Goal: Task Accomplishment & Management: Manage account settings

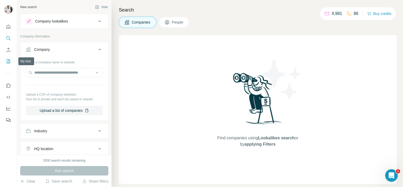
click at [11, 61] on div at bounding box center [8, 72] width 17 height 106
click at [11, 61] on button "My lists" at bounding box center [8, 61] width 8 height 9
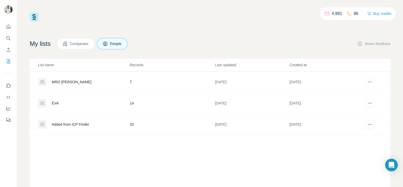
click at [60, 83] on div "MRO [PERSON_NAME]" at bounding box center [72, 81] width 40 height 5
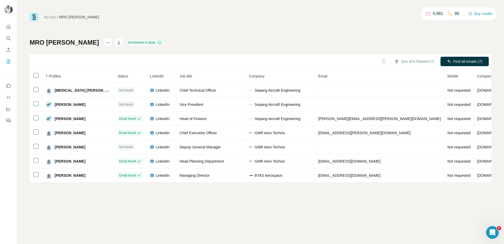
click at [253, 44] on div "MRO [PERSON_NAME] is done Sync all to Pipedrive (7) Find all emails (7) 7 Profi…" at bounding box center [260, 110] width 461 height 144
click at [9, 37] on icon "Search" at bounding box center [8, 38] width 5 height 5
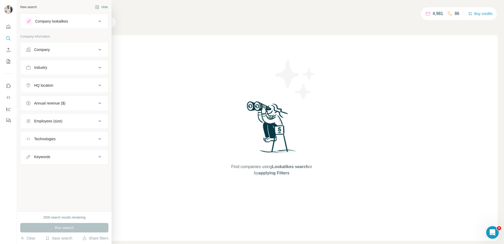
click at [41, 48] on div "Company" at bounding box center [42, 49] width 16 height 5
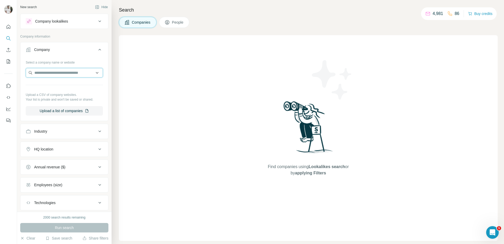
click at [52, 70] on input "text" at bounding box center [64, 72] width 77 height 9
paste input "**********"
type input "**********"
click at [68, 84] on div "[DOMAIN_NAME] [DOMAIN_NAME]" at bounding box center [62, 87] width 71 height 14
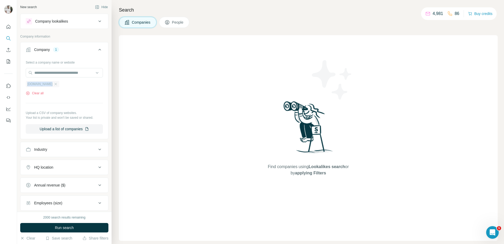
drag, startPoint x: 47, startPoint y: 80, endPoint x: 50, endPoint y: 82, distance: 3.3
click at [50, 82] on div "[DOMAIN_NAME] Clear all" at bounding box center [64, 86] width 77 height 18
click at [55, 84] on icon "button" at bounding box center [56, 84] width 2 height 2
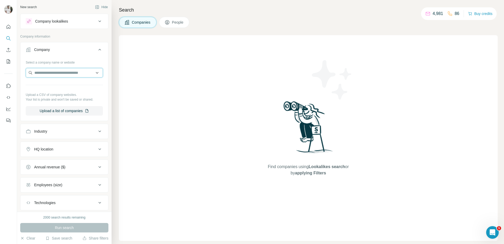
click at [60, 73] on input "text" at bounding box center [64, 72] width 77 height 9
paste input "**********"
type input "**********"
click at [57, 84] on p "SIA Engineering Company" at bounding box center [62, 84] width 43 height 5
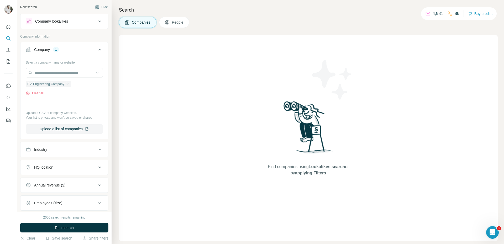
click at [174, 26] on button "People" at bounding box center [174, 22] width 30 height 11
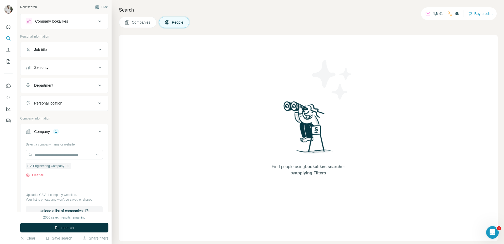
click at [67, 64] on button "Seniority" at bounding box center [64, 67] width 88 height 13
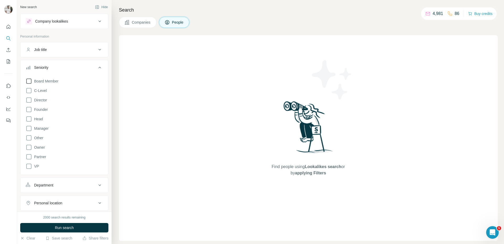
click at [38, 82] on span "Board Member" at bounding box center [45, 80] width 26 height 5
click at [36, 97] on label "Director" at bounding box center [36, 100] width 21 height 6
click at [37, 165] on span "VP" at bounding box center [35, 165] width 7 height 5
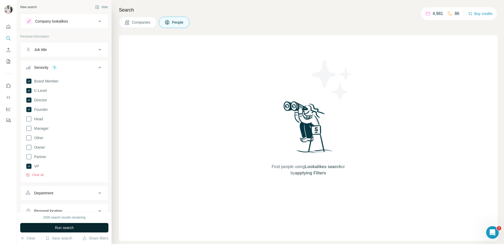
click at [67, 187] on span "Run search" at bounding box center [64, 227] width 19 height 5
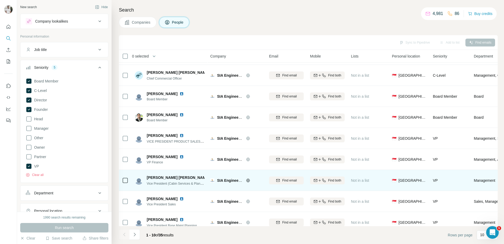
scroll to position [49, 0]
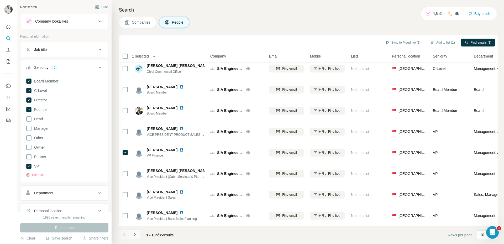
click at [136, 187] on icon "Navigate to next page" at bounding box center [134, 234] width 5 height 5
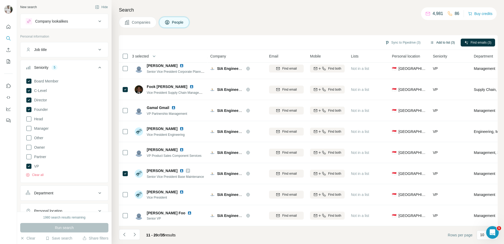
click at [403, 42] on button "Add to list (3)" at bounding box center [442, 43] width 32 height 8
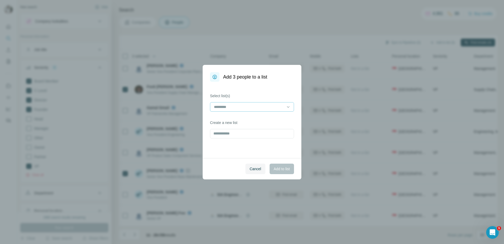
click at [238, 108] on input at bounding box center [248, 107] width 71 height 6
click at [238, 118] on div "MRO [PERSON_NAME]" at bounding box center [251, 118] width 75 height 5
click at [282, 169] on span "Add to list" at bounding box center [282, 168] width 16 height 5
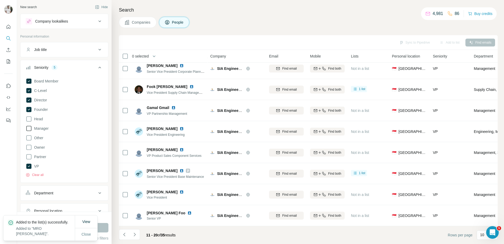
click at [45, 128] on span "Manager" at bounding box center [40, 128] width 17 height 5
click at [45, 119] on div "Board Member C-Level Director Founder Head Manager Other Owner Partner VP Clear…" at bounding box center [64, 126] width 77 height 101
click at [42, 119] on span "Head" at bounding box center [37, 118] width 11 height 5
click at [84, 187] on span "Close" at bounding box center [86, 233] width 9 height 5
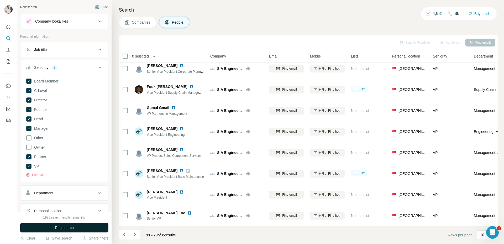
click at [99, 187] on button "Run search" at bounding box center [64, 227] width 88 height 9
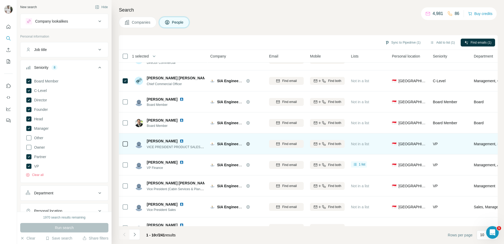
scroll to position [49, 0]
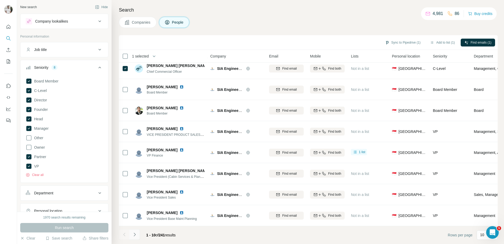
click at [138, 187] on button "Navigate to next page" at bounding box center [134, 234] width 10 height 10
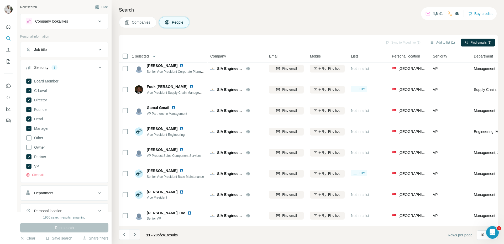
click at [137, 187] on icon "Navigate to next page" at bounding box center [134, 234] width 5 height 5
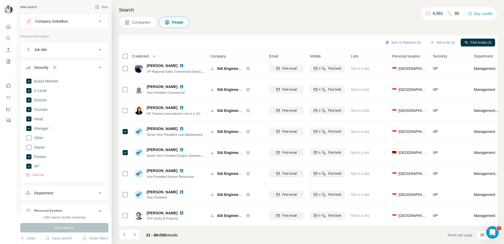
click at [133, 187] on icon "Navigate to next page" at bounding box center [134, 234] width 5 height 5
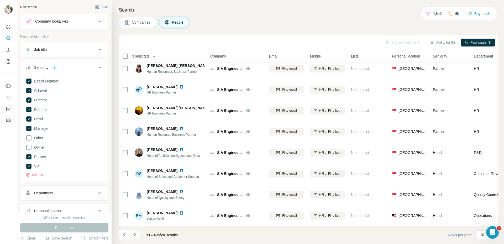
click at [139, 187] on button "Navigate to next page" at bounding box center [134, 234] width 10 height 10
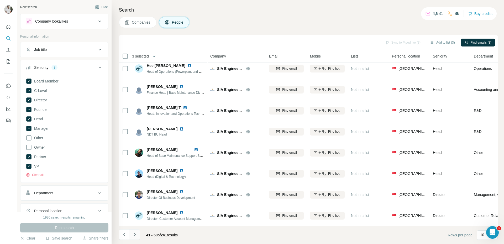
click at [135, 187] on icon "Navigate to next page" at bounding box center [134, 234] width 5 height 5
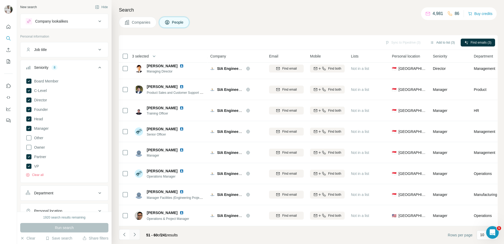
click at [138, 187] on button "Navigate to next page" at bounding box center [134, 234] width 10 height 10
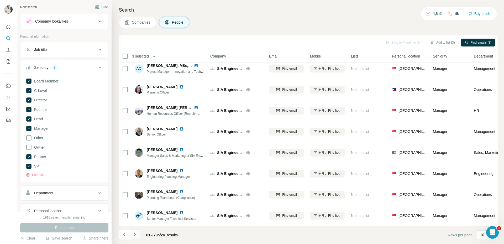
click at [136, 187] on icon "Navigate to next page" at bounding box center [134, 234] width 5 height 5
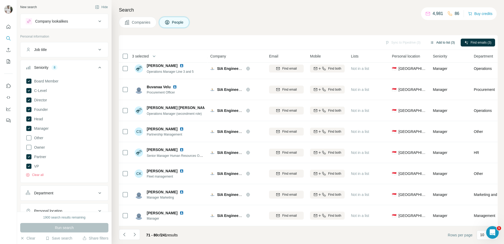
click at [403, 42] on button "Add to list (3)" at bounding box center [442, 43] width 32 height 8
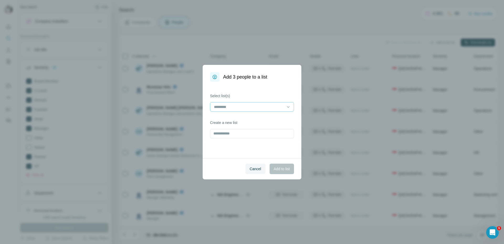
drag, startPoint x: 247, startPoint y: 96, endPoint x: 249, endPoint y: 106, distance: 9.8
click at [247, 97] on label "Select list(s)" at bounding box center [252, 95] width 84 height 5
click at [249, 106] on input at bounding box center [248, 107] width 71 height 6
click at [242, 118] on div "MRO [PERSON_NAME]" at bounding box center [251, 118] width 75 height 5
click at [274, 153] on div "Select list(s) MRO [PERSON_NAME] Create a new list" at bounding box center [251, 120] width 99 height 76
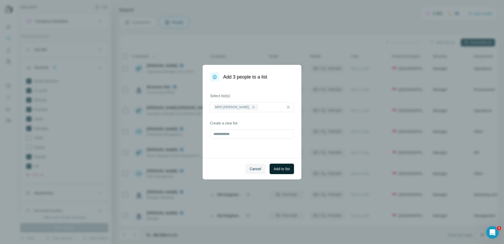
click at [278, 165] on button "Add to list" at bounding box center [281, 168] width 24 height 10
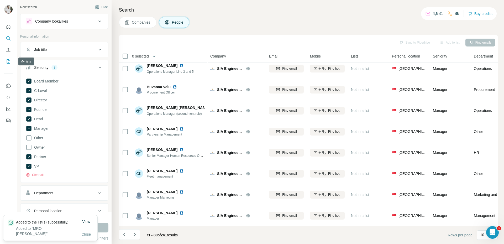
click at [9, 59] on icon "My lists" at bounding box center [8, 61] width 5 height 5
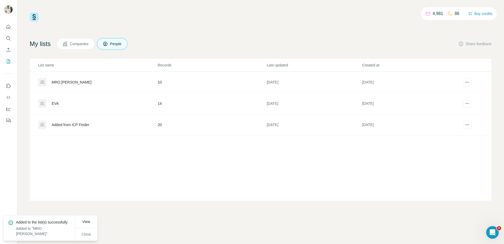
click at [61, 83] on div "MRO [PERSON_NAME]" at bounding box center [72, 81] width 40 height 5
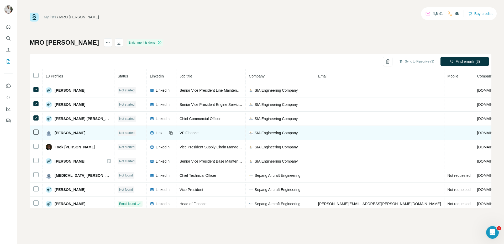
click at [37, 129] on icon at bounding box center [36, 132] width 6 height 6
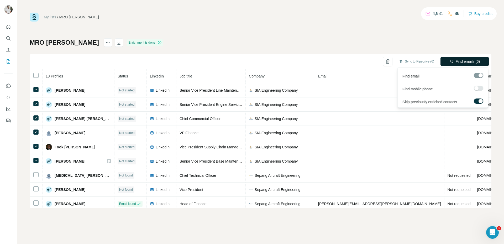
click at [403, 57] on button "Find emails (6)" at bounding box center [464, 61] width 48 height 9
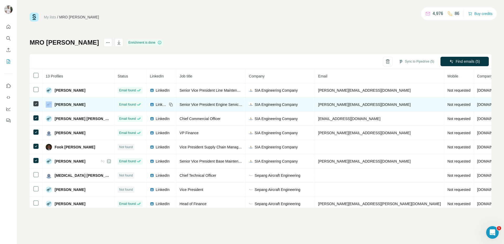
click at [36, 102] on div at bounding box center [36, 103] width 6 height 6
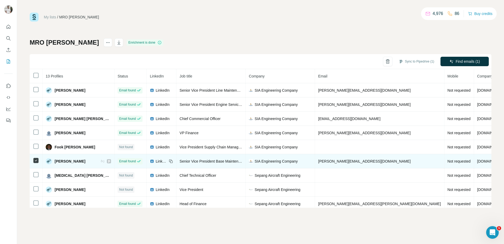
click at [36, 157] on td at bounding box center [36, 161] width 13 height 14
click at [37, 164] on td at bounding box center [36, 161] width 13 height 14
click at [37, 157] on icon at bounding box center [36, 160] width 6 height 6
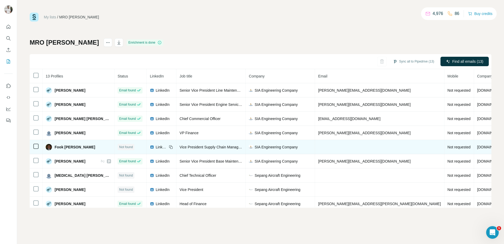
click at [36, 149] on td at bounding box center [36, 147] width 13 height 14
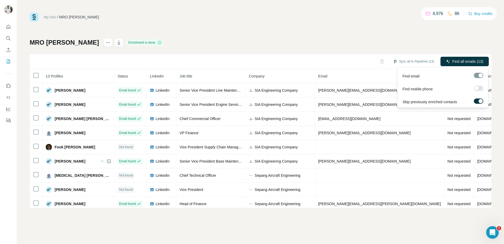
click at [403, 77] on div at bounding box center [477, 75] width 9 height 5
click at [403, 89] on label at bounding box center [477, 87] width 9 height 5
click at [403, 59] on span "Find emails & mobiles (1)" at bounding box center [458, 61] width 41 height 5
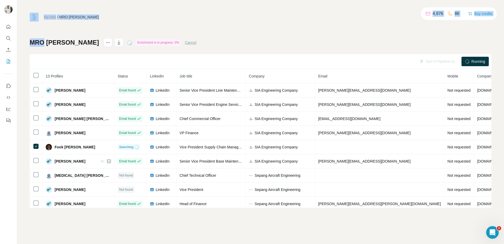
copy div "My lists / MRO [PERSON_NAME] 4,976 86 Buy credits MRO"
copy div "4,976 86 Buy credits MRO"
drag, startPoint x: 32, startPoint y: 9, endPoint x: 89, endPoint y: -6, distance: 59.2
click at [89, 0] on html "My lists / MRO [PERSON_NAME] 4,976 86 Buy credits MRO [PERSON_NAME] is in progr…" at bounding box center [252, 122] width 504 height 244
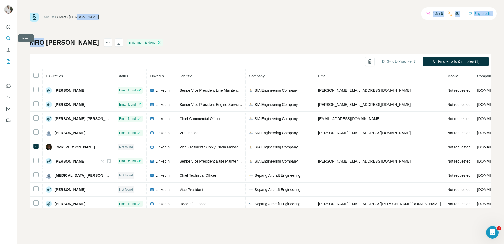
click at [6, 38] on icon "Search" at bounding box center [8, 38] width 5 height 5
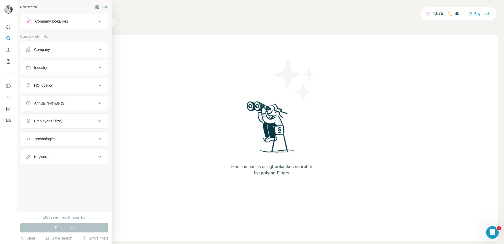
click at [41, 47] on div "Company" at bounding box center [42, 49] width 16 height 5
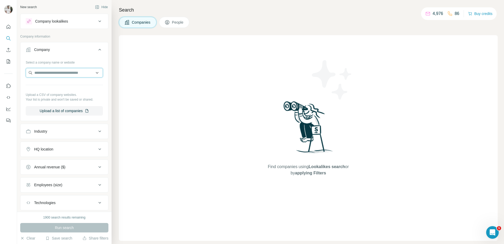
click at [59, 75] on input "text" at bounding box center [64, 72] width 77 height 9
paste input "**********"
type input "**********"
click at [68, 86] on div "Ametek Mro [DOMAIN_NAME]" at bounding box center [62, 87] width 71 height 14
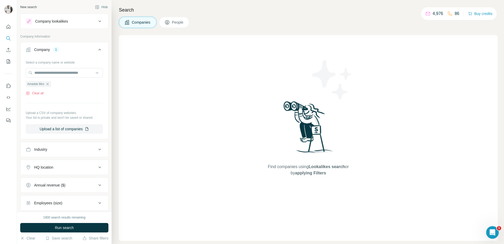
click at [169, 20] on icon at bounding box center [166, 22] width 5 height 5
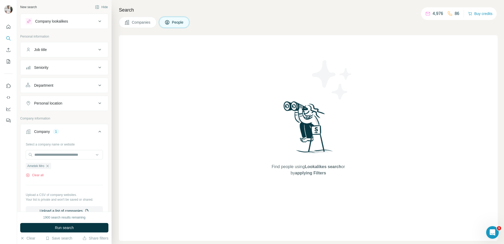
click at [59, 66] on div "Seniority" at bounding box center [61, 67] width 71 height 5
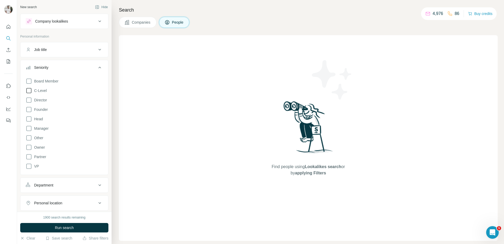
click at [42, 90] on span "C-Level" at bounding box center [39, 90] width 15 height 5
click at [43, 156] on span "Partner" at bounding box center [39, 156] width 14 height 5
drag, startPoint x: 42, startPoint y: 109, endPoint x: 39, endPoint y: 114, distance: 5.3
click at [42, 109] on span "Founder" at bounding box center [40, 109] width 16 height 5
click at [38, 117] on span "Head" at bounding box center [37, 118] width 11 height 5
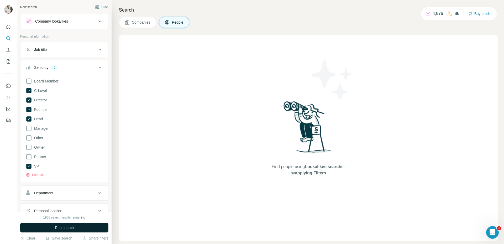
click at [76, 187] on button "Run search" at bounding box center [64, 227] width 88 height 9
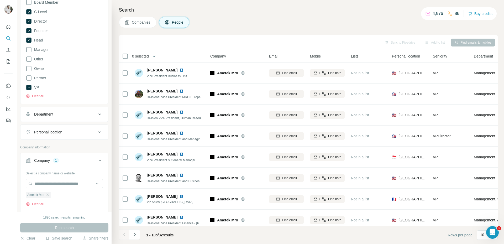
scroll to position [82, 0]
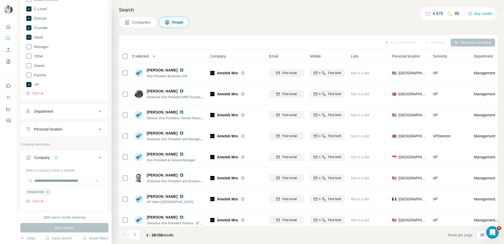
click at [69, 128] on div "Personal location" at bounding box center [61, 128] width 71 height 5
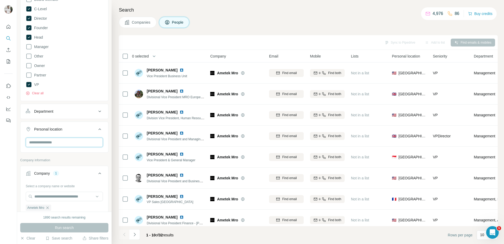
click at [65, 141] on input "text" at bounding box center [64, 141] width 77 height 9
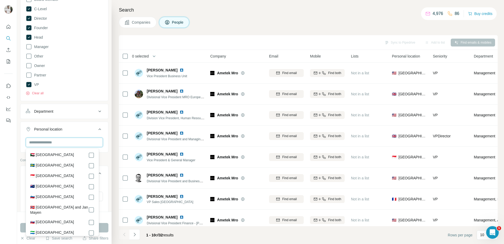
scroll to position [2064, 0]
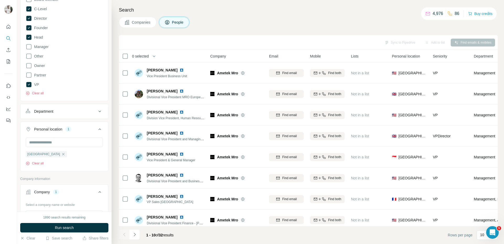
click at [104, 150] on div "Singapore Clear all" at bounding box center [64, 153] width 88 height 32
click at [84, 187] on button "Run search" at bounding box center [64, 227] width 88 height 9
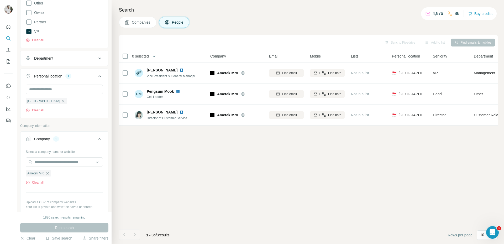
scroll to position [135, 0]
click at [43, 108] on button "Clear all" at bounding box center [35, 109] width 18 height 5
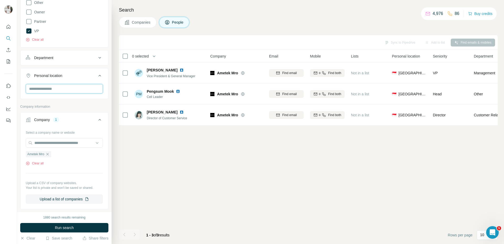
click at [49, 88] on input "text" at bounding box center [64, 88] width 77 height 9
drag, startPoint x: 49, startPoint y: 88, endPoint x: 45, endPoint y: 74, distance: 15.1
click at [45, 74] on div "Personal location" at bounding box center [48, 75] width 28 height 5
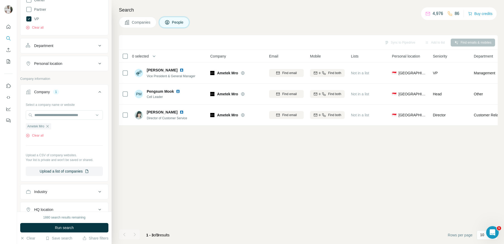
scroll to position [147, 0]
click at [29, 135] on icon "button" at bounding box center [28, 135] width 4 height 4
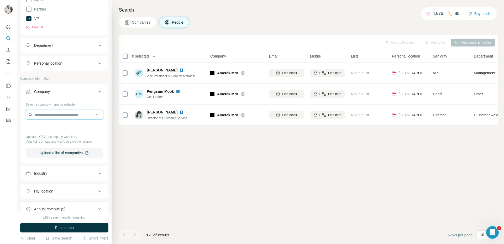
click at [48, 113] on input "text" at bounding box center [64, 114] width 77 height 9
paste input "**********"
type input "**********"
click at [81, 126] on div "Qatar Airways [DOMAIN_NAME]" at bounding box center [62, 129] width 71 height 14
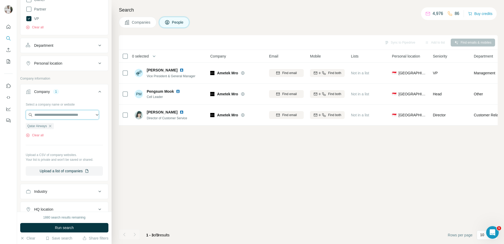
click at [80, 119] on input "text" at bounding box center [62, 114] width 73 height 9
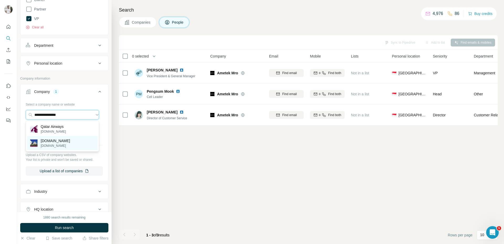
type input "**********"
click at [70, 140] on p "[DOMAIN_NAME]" at bounding box center [55, 140] width 29 height 5
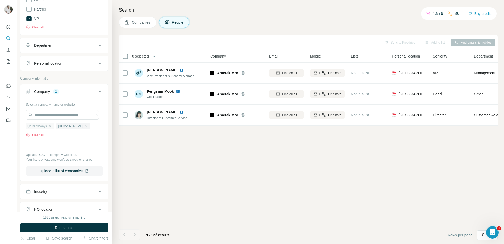
click at [54, 125] on div "Qatar Airways" at bounding box center [40, 126] width 28 height 6
click at [52, 126] on icon "button" at bounding box center [50, 126] width 4 height 4
click at [57, 187] on button "Run search" at bounding box center [64, 227] width 88 height 9
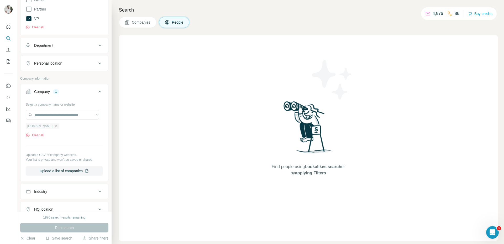
click at [58, 127] on icon "button" at bounding box center [55, 126] width 4 height 4
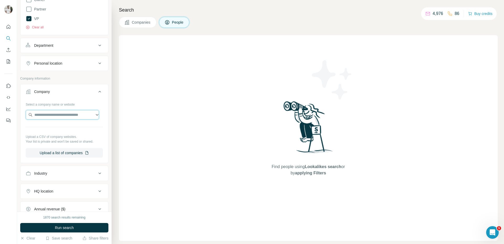
click at [65, 112] on input "text" at bounding box center [62, 114] width 73 height 9
type input "**********"
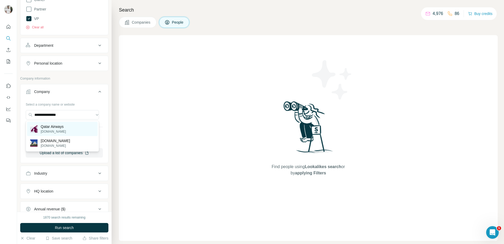
click at [59, 129] on p "[DOMAIN_NAME]" at bounding box center [53, 131] width 25 height 5
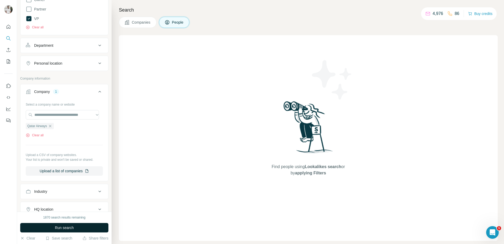
click at [64, 187] on span "Run search" at bounding box center [64, 227] width 19 height 5
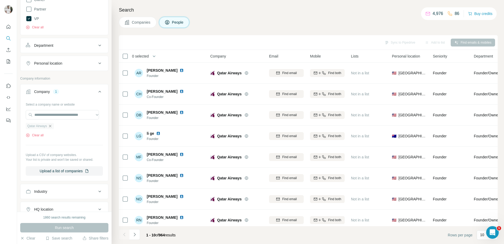
click at [52, 126] on icon "button" at bounding box center [50, 126] width 4 height 4
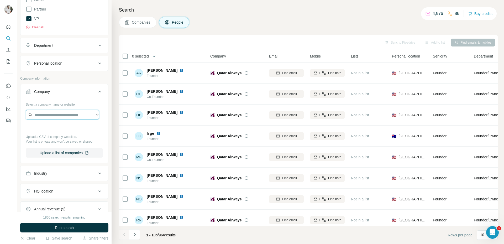
click at [58, 117] on input "text" at bounding box center [62, 114] width 73 height 9
paste input "********"
type input "********"
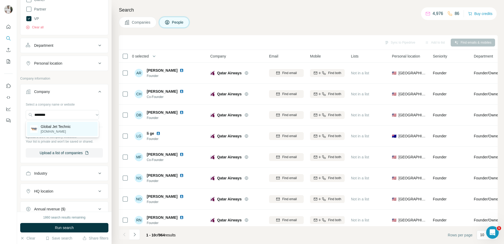
click at [62, 128] on p "Global Jet Technic" at bounding box center [56, 126] width 30 height 5
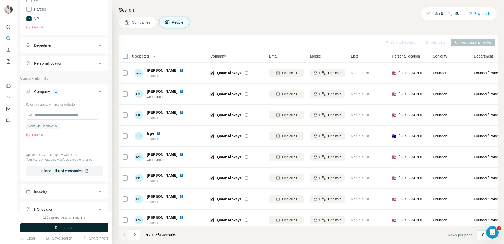
click at [62, 187] on button "Run search" at bounding box center [64, 227] width 88 height 9
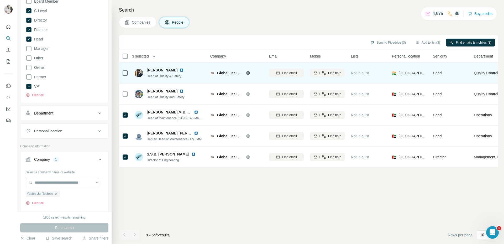
scroll to position [79, 0]
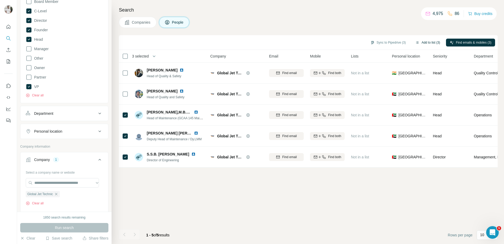
click at [403, 43] on button "Add to list (3)" at bounding box center [427, 43] width 32 height 8
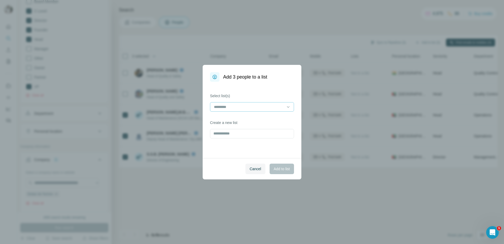
click at [242, 108] on input at bounding box center [248, 107] width 71 height 6
click at [237, 119] on div "MRO [PERSON_NAME]" at bounding box center [251, 118] width 75 height 5
click at [283, 154] on div "Select list(s) MRO [PERSON_NAME] Create a new list" at bounding box center [251, 120] width 99 height 76
click at [286, 168] on span "Add to list" at bounding box center [282, 168] width 16 height 5
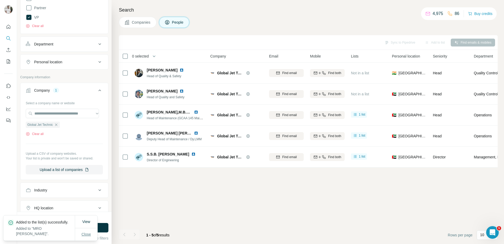
scroll to position [149, 0]
click at [89, 187] on span "Close" at bounding box center [86, 233] width 9 height 5
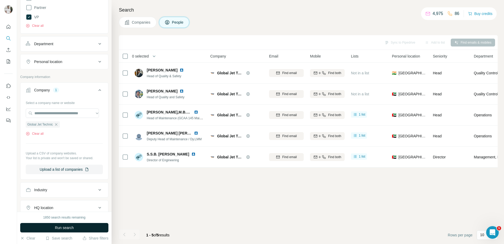
click at [66, 187] on span "Run search" at bounding box center [64, 227] width 19 height 5
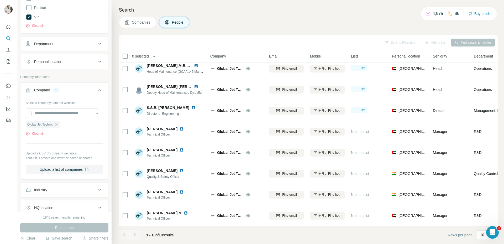
scroll to position [0, 0]
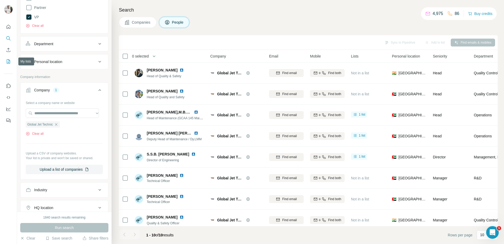
click at [5, 61] on button "My lists" at bounding box center [8, 61] width 8 height 9
click at [8, 61] on icon "My lists" at bounding box center [8, 61] width 5 height 5
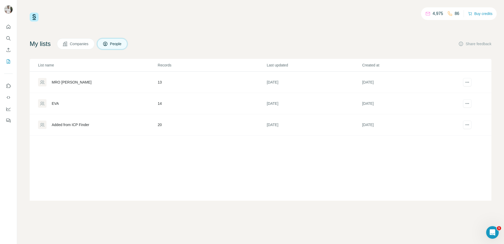
click at [63, 80] on div "MRO [PERSON_NAME]" at bounding box center [72, 81] width 40 height 5
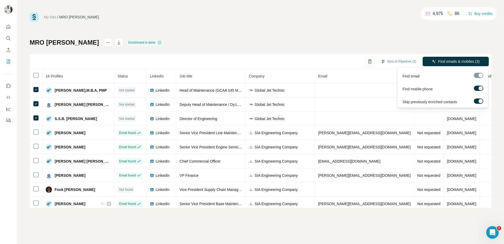
click at [403, 87] on div at bounding box center [480, 88] width 4 height 4
click at [403, 59] on span "Find emails (3)" at bounding box center [467, 61] width 24 height 5
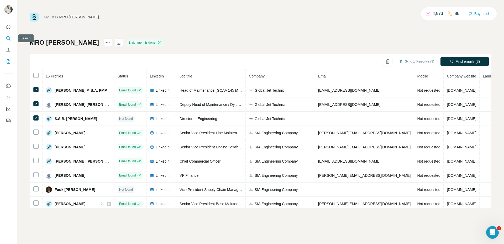
click at [6, 38] on icon "Search" at bounding box center [8, 38] width 5 height 5
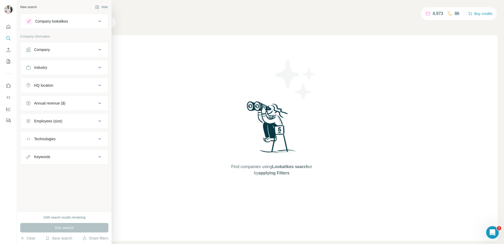
click at [55, 53] on button "Company" at bounding box center [64, 49] width 88 height 13
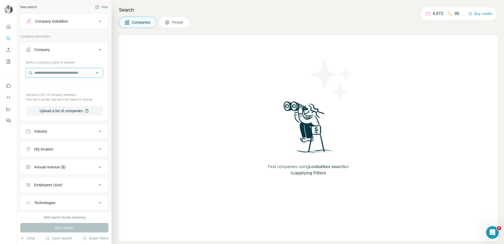
click at [58, 71] on input "text" at bounding box center [64, 72] width 77 height 9
paste input "**********"
type input "**********"
click at [64, 86] on p "Mro Japan(株)" at bounding box center [53, 84] width 25 height 5
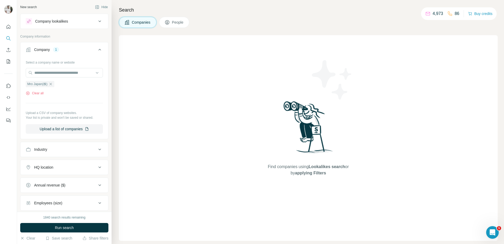
click at [179, 24] on span "People" at bounding box center [178, 22] width 12 height 5
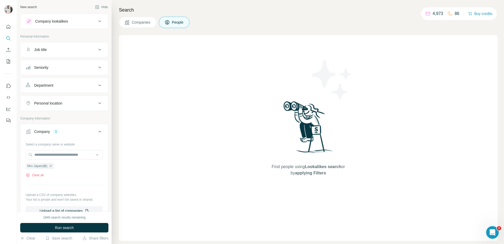
click at [63, 67] on div "Seniority" at bounding box center [61, 67] width 71 height 5
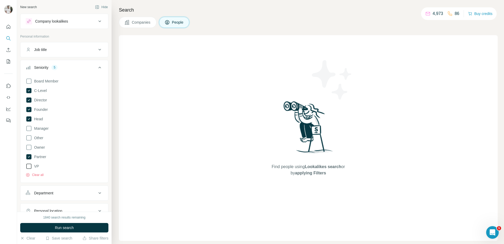
click at [38, 164] on span "VP" at bounding box center [35, 165] width 7 height 5
click at [67, 187] on span "Run search" at bounding box center [64, 227] width 19 height 5
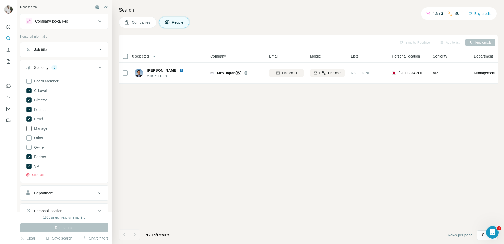
click at [47, 127] on span "Manager" at bounding box center [40, 128] width 17 height 5
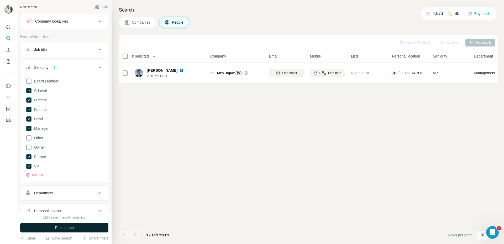
click at [60, 187] on button "Run search" at bounding box center [64, 227] width 88 height 9
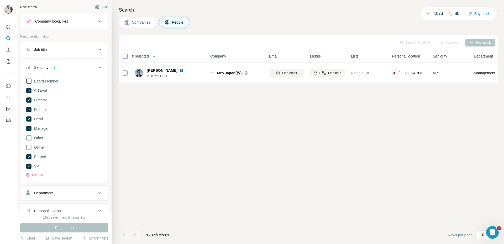
click at [49, 79] on span "Board Member" at bounding box center [45, 80] width 26 height 5
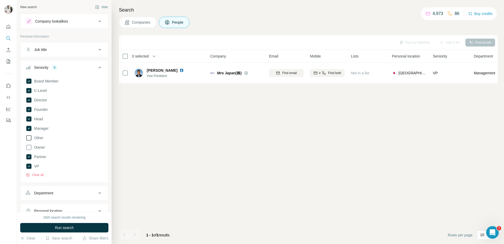
click at [42, 136] on span "Other" at bounding box center [37, 137] width 11 height 5
click at [42, 152] on div "Board Member C-Level Director Founder Head Manager Other Owner Partner VP Clear…" at bounding box center [64, 126] width 77 height 101
click at [43, 149] on span "Owner" at bounding box center [38, 146] width 13 height 5
click at [66, 187] on span "Run search" at bounding box center [64, 227] width 19 height 5
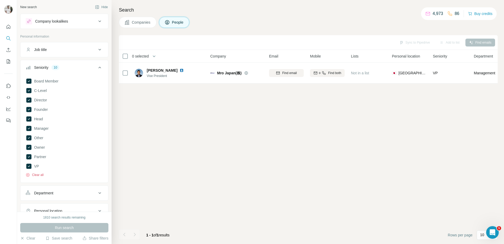
click at [40, 173] on button "Clear all" at bounding box center [35, 174] width 18 height 5
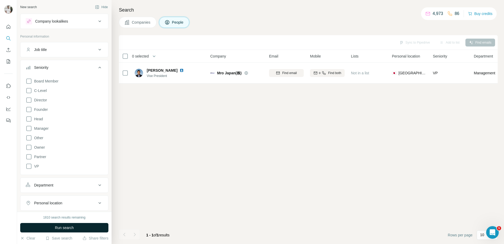
click at [59, 187] on span "Run search" at bounding box center [64, 227] width 19 height 5
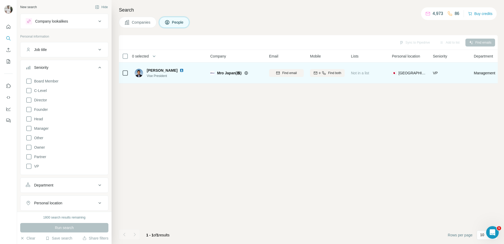
click at [179, 71] on img at bounding box center [181, 70] width 4 height 4
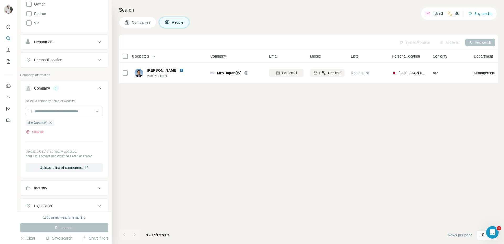
scroll to position [144, 0]
click at [39, 128] on button "Clear all" at bounding box center [35, 130] width 18 height 5
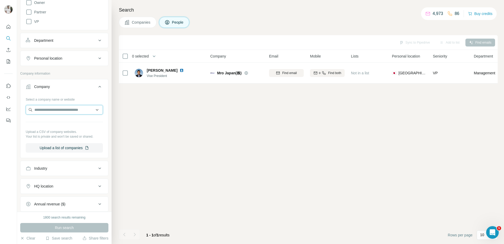
click at [38, 110] on input "text" at bounding box center [64, 109] width 77 height 9
paste input "**********"
type input "**********"
click at [65, 127] on div "(株)ジャムコ [DOMAIN_NAME]" at bounding box center [62, 124] width 71 height 14
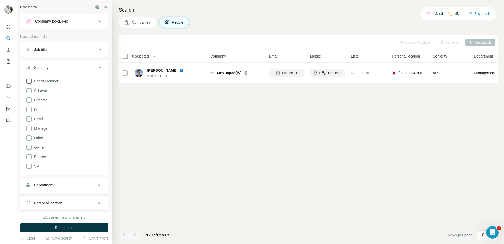
click at [49, 82] on span "Board Member" at bounding box center [45, 80] width 26 height 5
click at [45, 88] on span "C-Level" at bounding box center [39, 90] width 15 height 5
click at [45, 85] on div "Board Member C-Level Director Founder Head Manager Other Owner Partner VP Clear…" at bounding box center [64, 126] width 77 height 101
click at [46, 84] on div "Board Member C-Level Director Founder Head Manager Other Owner Partner VP Clear…" at bounding box center [64, 126] width 77 height 101
click at [47, 83] on span "Board Member" at bounding box center [45, 80] width 26 height 5
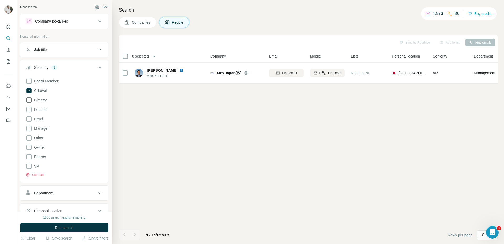
click at [42, 102] on span "Director" at bounding box center [39, 99] width 15 height 5
click at [41, 109] on span "Founder" at bounding box center [40, 109] width 16 height 5
click at [40, 120] on span "Head" at bounding box center [37, 118] width 11 height 5
click at [41, 156] on span "Partner" at bounding box center [39, 156] width 14 height 5
click at [38, 165] on span "VP" at bounding box center [35, 165] width 7 height 5
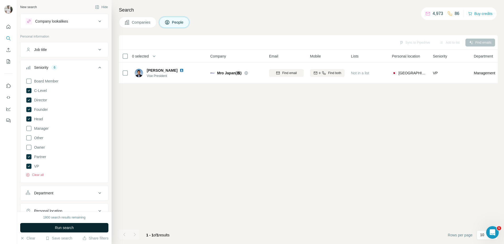
click at [60, 187] on span "Run search" at bounding box center [64, 227] width 19 height 5
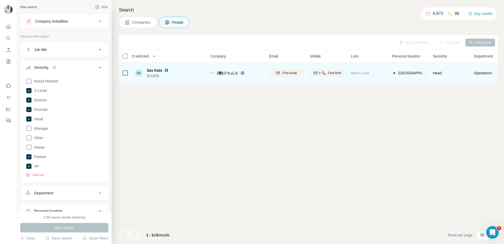
click at [166, 70] on img at bounding box center [166, 70] width 4 height 4
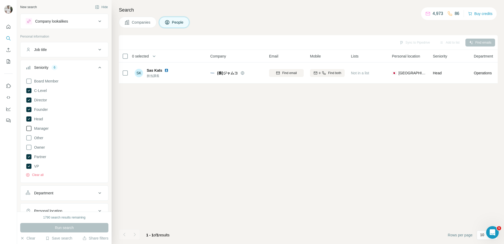
click at [41, 131] on span "Manager" at bounding box center [40, 128] width 17 height 5
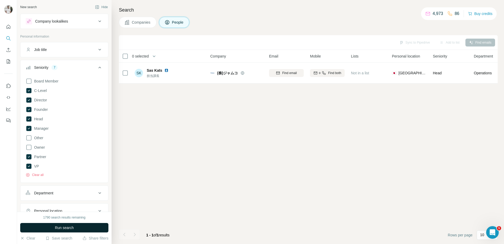
click at [71, 187] on button "Run search" at bounding box center [64, 227] width 88 height 9
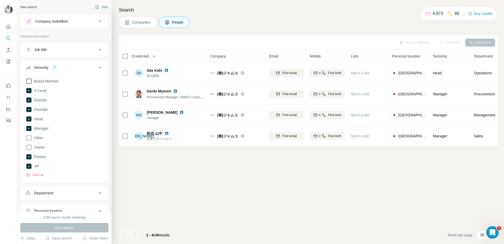
click at [50, 80] on span "Board Member" at bounding box center [45, 80] width 26 height 5
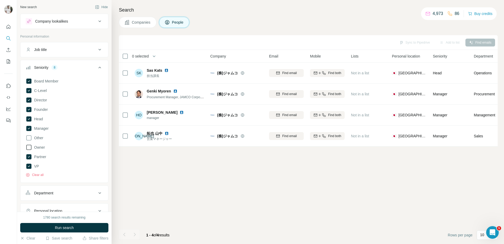
click at [41, 149] on span "Owner" at bounding box center [38, 146] width 13 height 5
click at [66, 187] on button "Run search" at bounding box center [64, 227] width 88 height 9
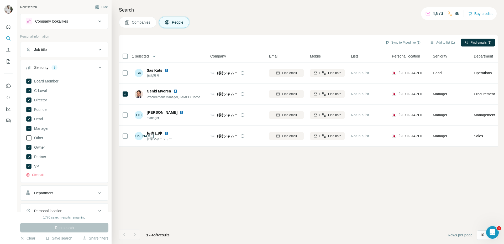
click at [40, 137] on span "Other" at bounding box center [37, 137] width 11 height 5
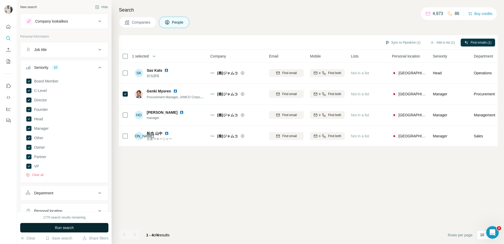
click at [89, 187] on button "Run search" at bounding box center [64, 227] width 88 height 9
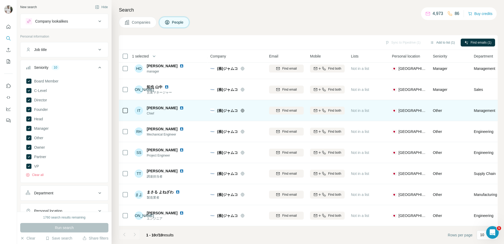
scroll to position [0, 1]
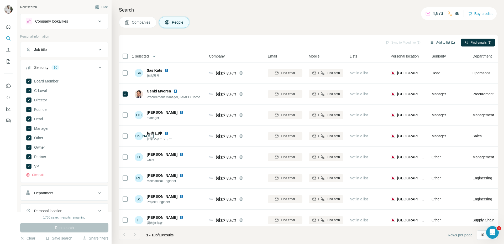
click at [403, 42] on button "Add to list (1)" at bounding box center [442, 43] width 32 height 8
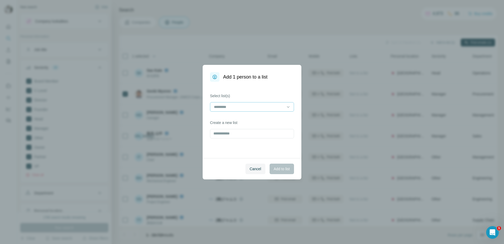
click at [226, 108] on input at bounding box center [248, 107] width 71 height 6
click at [276, 156] on div "Select list(s) MRO [PERSON_NAME] Create a new list" at bounding box center [251, 120] width 99 height 76
click at [279, 168] on span "Add to list" at bounding box center [282, 168] width 16 height 5
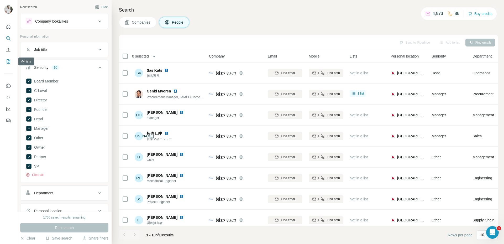
click at [8, 60] on icon "My lists" at bounding box center [8, 61] width 5 height 5
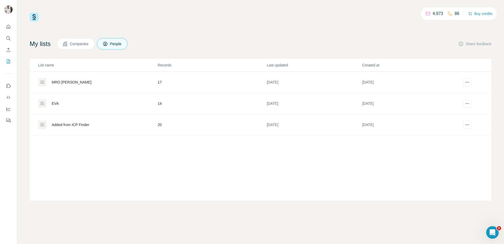
click at [54, 83] on div "MRO [PERSON_NAME]" at bounding box center [72, 81] width 40 height 5
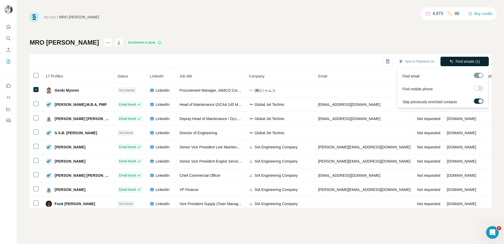
click at [403, 65] on button "Find emails (1)" at bounding box center [464, 61] width 48 height 9
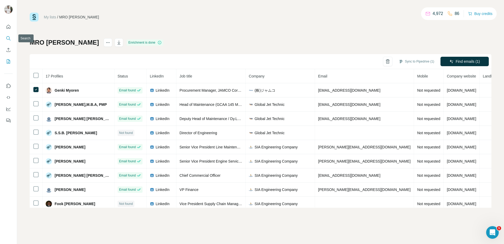
click at [8, 35] on button "Search" at bounding box center [8, 38] width 8 height 9
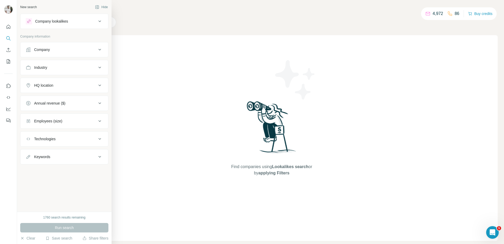
click at [55, 52] on button "Company" at bounding box center [64, 49] width 88 height 13
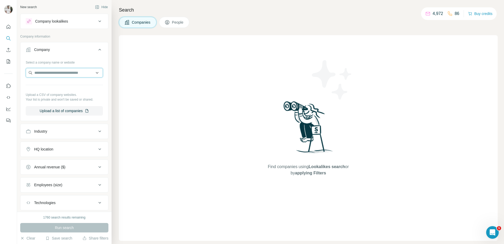
click at [78, 72] on input "text" at bounding box center [64, 72] width 77 height 9
paste input "*******"
click at [78, 72] on input "*******" at bounding box center [64, 72] width 77 height 9
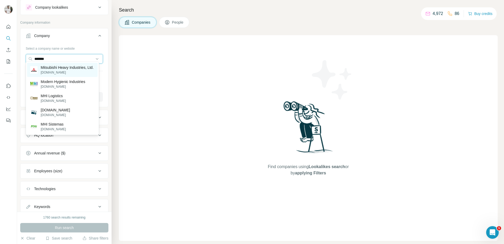
scroll to position [11, 0]
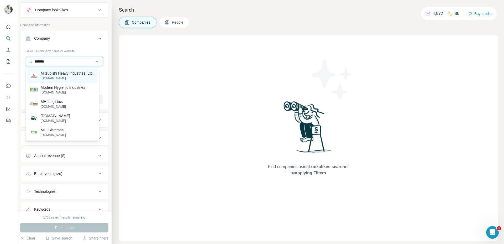
type input "*******"
click at [71, 76] on p "Mitsubishi Heavy Industries, Ltd." at bounding box center [67, 73] width 53 height 5
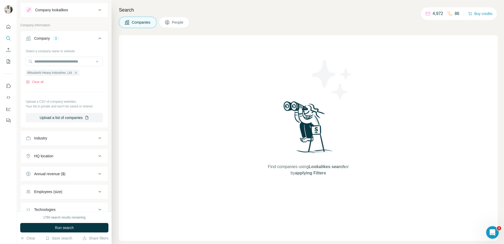
drag, startPoint x: 84, startPoint y: 82, endPoint x: 75, endPoint y: 81, distance: 8.7
click at [84, 82] on div "Clear all" at bounding box center [64, 81] width 77 height 5
click at [62, 135] on button "Industry" at bounding box center [64, 138] width 88 height 13
click at [62, 153] on input at bounding box center [61, 151] width 65 height 6
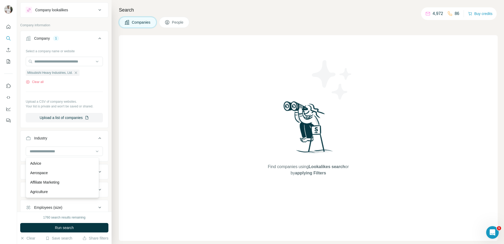
click at [64, 171] on div "Aerospace" at bounding box center [62, 172] width 64 height 5
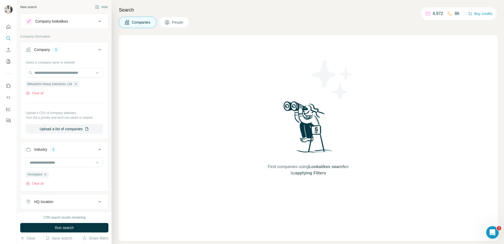
click at [179, 20] on span "People" at bounding box center [178, 22] width 12 height 5
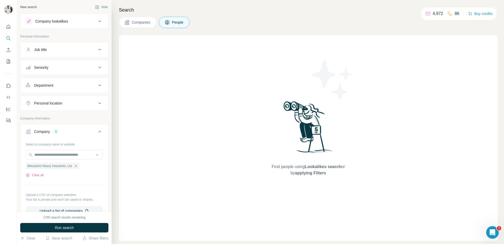
click at [68, 68] on div "Seniority" at bounding box center [61, 67] width 71 height 5
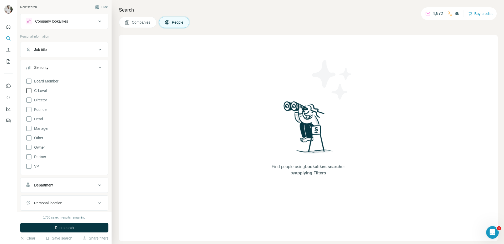
click at [42, 90] on span "C-Level" at bounding box center [39, 90] width 15 height 5
drag, startPoint x: 35, startPoint y: 166, endPoint x: 48, endPoint y: 199, distance: 35.1
click at [35, 166] on span "VP" at bounding box center [35, 165] width 7 height 5
click at [52, 79] on span "Board Member" at bounding box center [45, 80] width 26 height 5
click at [43, 147] on span "Owner" at bounding box center [38, 146] width 13 height 5
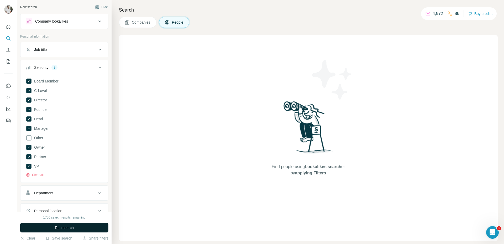
click at [67, 187] on button "Run search" at bounding box center [64, 227] width 88 height 9
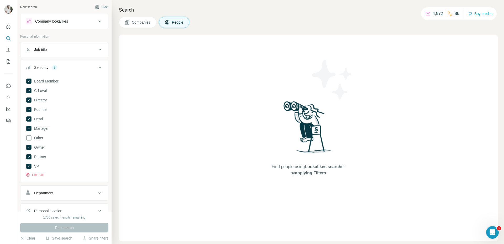
click at [42, 138] on span "Other" at bounding box center [37, 137] width 11 height 5
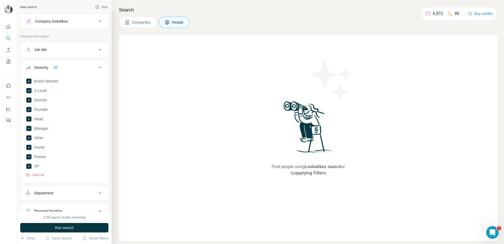
click at [68, 187] on button "Run search" at bounding box center [64, 227] width 88 height 9
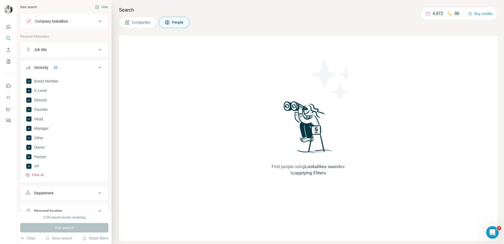
click at [35, 176] on button "Clear all" at bounding box center [35, 174] width 18 height 5
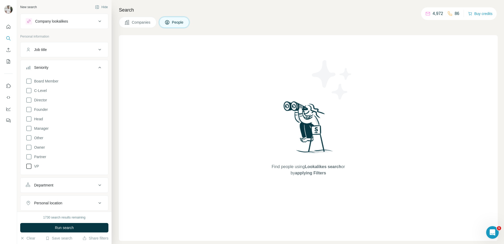
click at [35, 167] on span "VP" at bounding box center [35, 165] width 7 height 5
drag, startPoint x: 43, startPoint y: 128, endPoint x: 43, endPoint y: 119, distance: 9.2
click at [43, 126] on span "Manager" at bounding box center [40, 128] width 17 height 5
drag, startPoint x: 43, startPoint y: 117, endPoint x: 45, endPoint y: 108, distance: 10.1
click at [43, 117] on span "Head" at bounding box center [37, 118] width 11 height 5
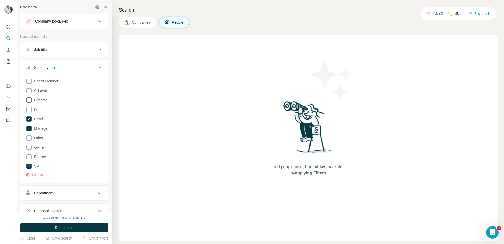
click at [46, 104] on div "Board Member C-Level Director Founder Head Manager Other Owner Partner VP Clear…" at bounding box center [64, 126] width 77 height 101
click at [46, 99] on span "Director" at bounding box center [39, 99] width 15 height 5
click at [48, 88] on div "Board Member C-Level Director Founder Head Manager Other Owner Partner VP Clear…" at bounding box center [64, 126] width 77 height 101
click at [41, 90] on span "C-Level" at bounding box center [39, 90] width 15 height 5
click at [43, 112] on label "Founder" at bounding box center [37, 109] width 22 height 6
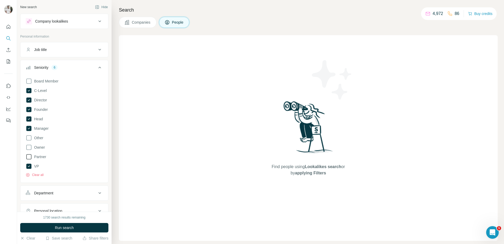
click at [46, 155] on span "Partner" at bounding box center [39, 156] width 14 height 5
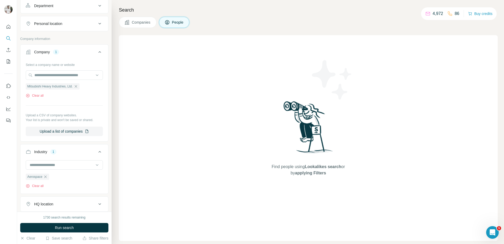
scroll to position [187, 0]
click at [46, 178] on icon "button" at bounding box center [45, 176] width 4 height 4
click at [63, 187] on span "Run search" at bounding box center [64, 227] width 19 height 5
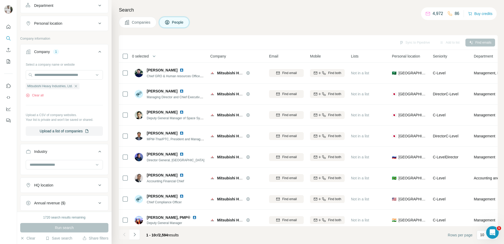
click at [98, 187] on div "1720 search results remaining Run search Clear Save search Share filters" at bounding box center [64, 227] width 94 height 32
click at [148, 24] on span "Companies" at bounding box center [141, 22] width 19 height 5
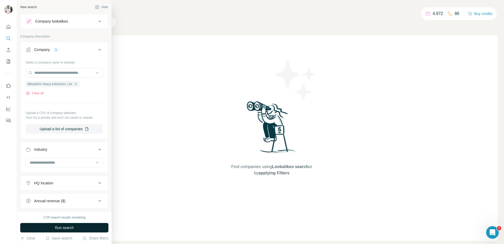
click at [72, 187] on span "Run search" at bounding box center [64, 227] width 19 height 5
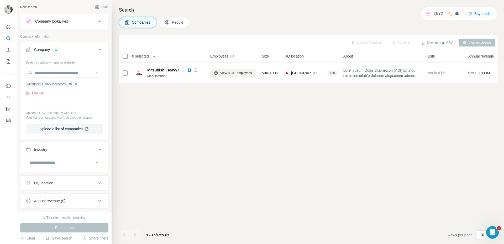
scroll to position [0, 265]
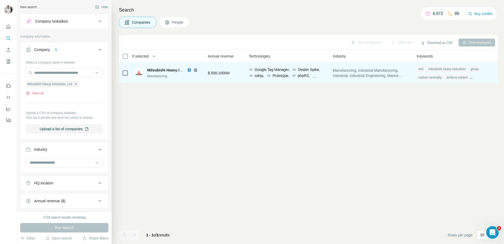
click at [403, 77] on div "achieve carbon" at bounding box center [457, 77] width 24 height 6
click at [403, 80] on div "mhi mitsubishi heavy industries group carbon neutrality achieve carbon carbon s…" at bounding box center [455, 73] width 78 height 17
click at [403, 78] on div "achieve carbon" at bounding box center [457, 77] width 24 height 6
click at [163, 70] on span "Mitsubishi Heavy Industries, Ltd." at bounding box center [175, 70] width 57 height 4
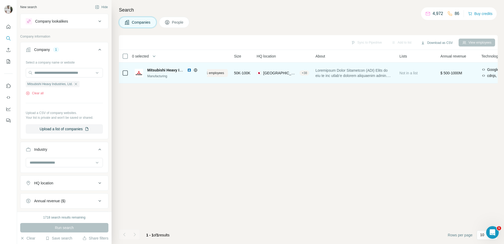
scroll to position [0, 0]
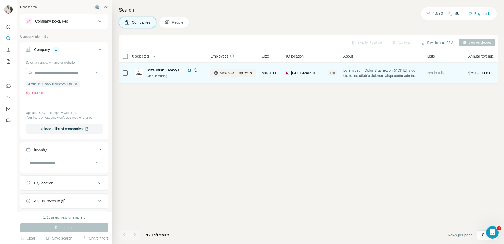
click at [327, 73] on div "+ 38" at bounding box center [331, 73] width 9 height 5
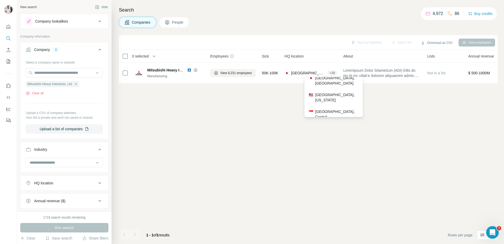
scroll to position [97, 0]
click at [217, 183] on div "Sync to Pipedrive Add to list Download as CSV View employees 0 selected Compani…" at bounding box center [308, 139] width 378 height 208
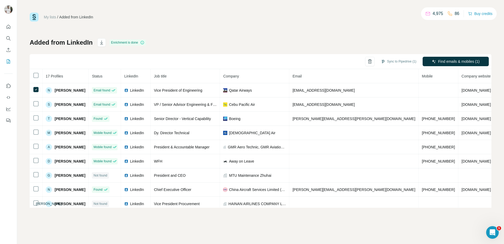
click at [143, 42] on icon at bounding box center [142, 42] width 4 height 4
click at [341, 39] on div "Added from LinkedIn Enrichment is done Sync to Pipedrive (1) Find emails & mobi…" at bounding box center [260, 122] width 461 height 169
click at [8, 59] on icon "My lists" at bounding box center [8, 61] width 5 height 5
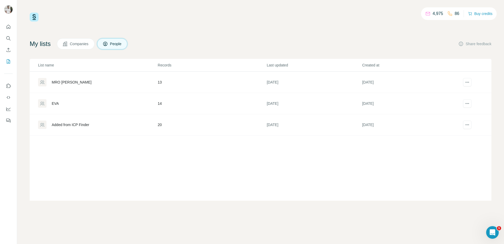
click at [65, 126] on div "Added from ICP Finder" at bounding box center [71, 124] width 38 height 5
click at [55, 104] on div "EVA" at bounding box center [55, 103] width 7 height 5
